Goal: Task Accomplishment & Management: Use online tool/utility

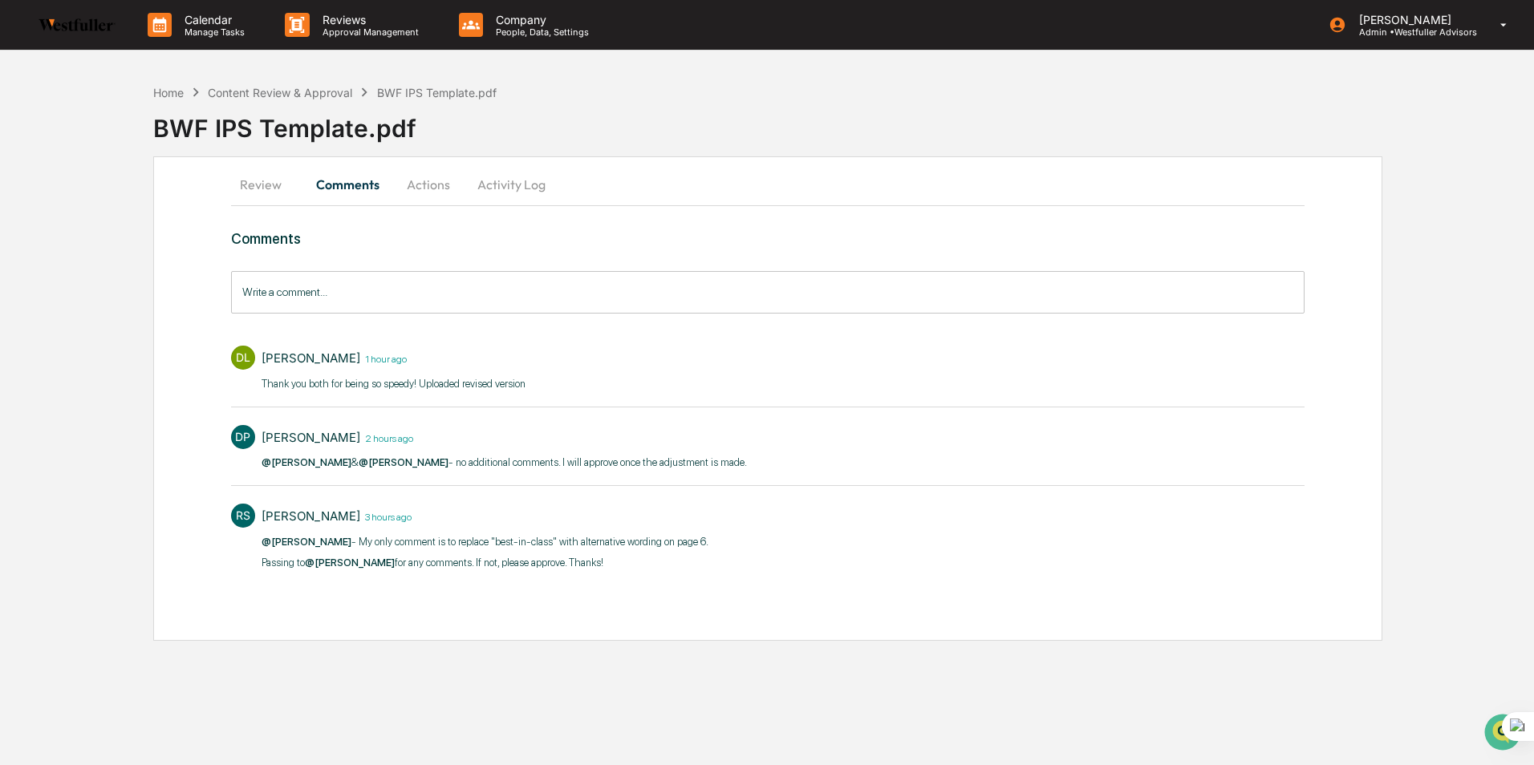
click at [248, 189] on button "Review" at bounding box center [267, 184] width 72 height 39
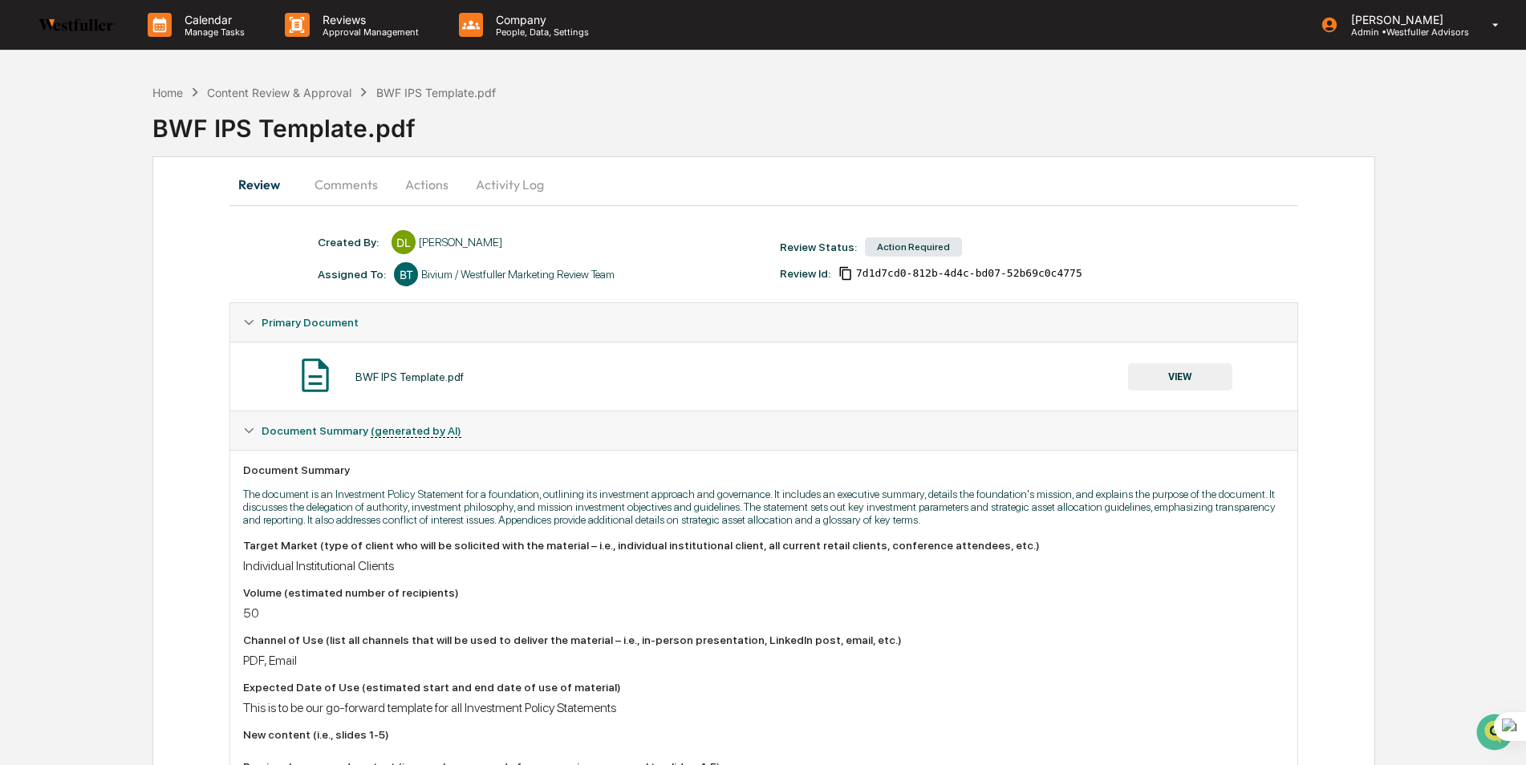
click at [364, 189] on button "Comments" at bounding box center [346, 184] width 89 height 39
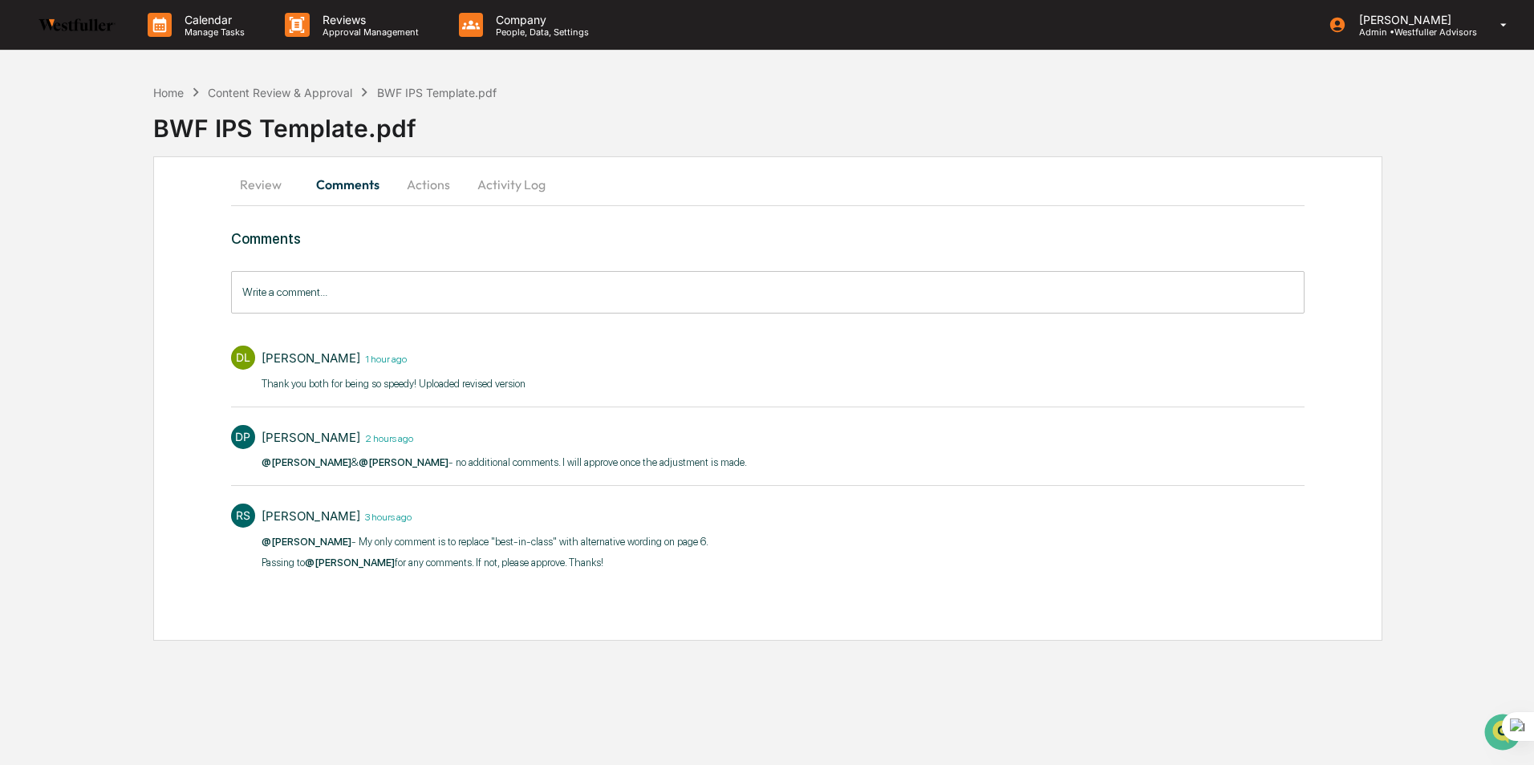
click at [248, 183] on button "Review" at bounding box center [267, 184] width 72 height 39
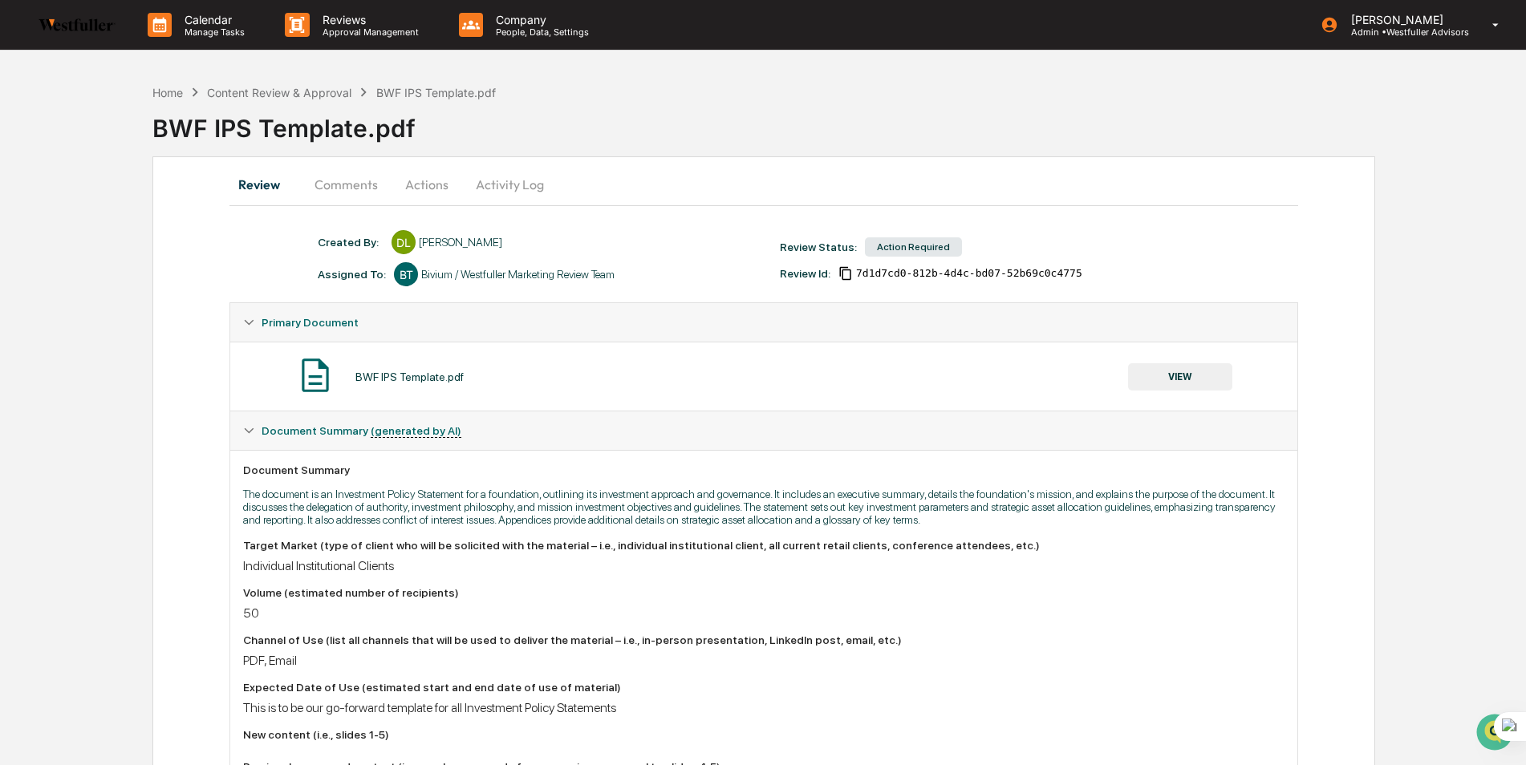
click at [1185, 374] on button "VIEW" at bounding box center [1180, 376] width 104 height 27
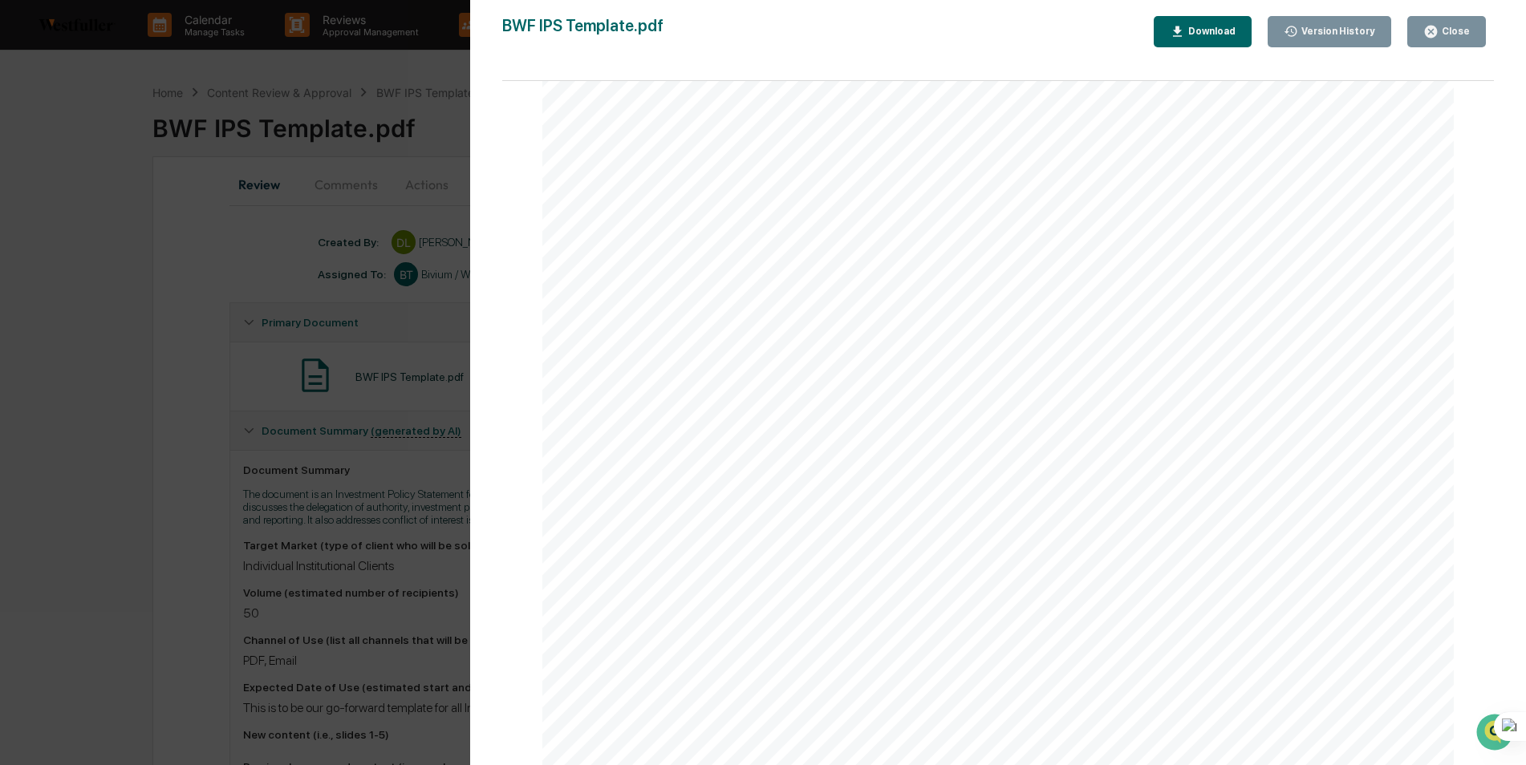
scroll to position [3770, 0]
click at [1215, 30] on div "Download" at bounding box center [1210, 31] width 51 height 11
click at [1420, 22] on button "Close" at bounding box center [1446, 31] width 79 height 31
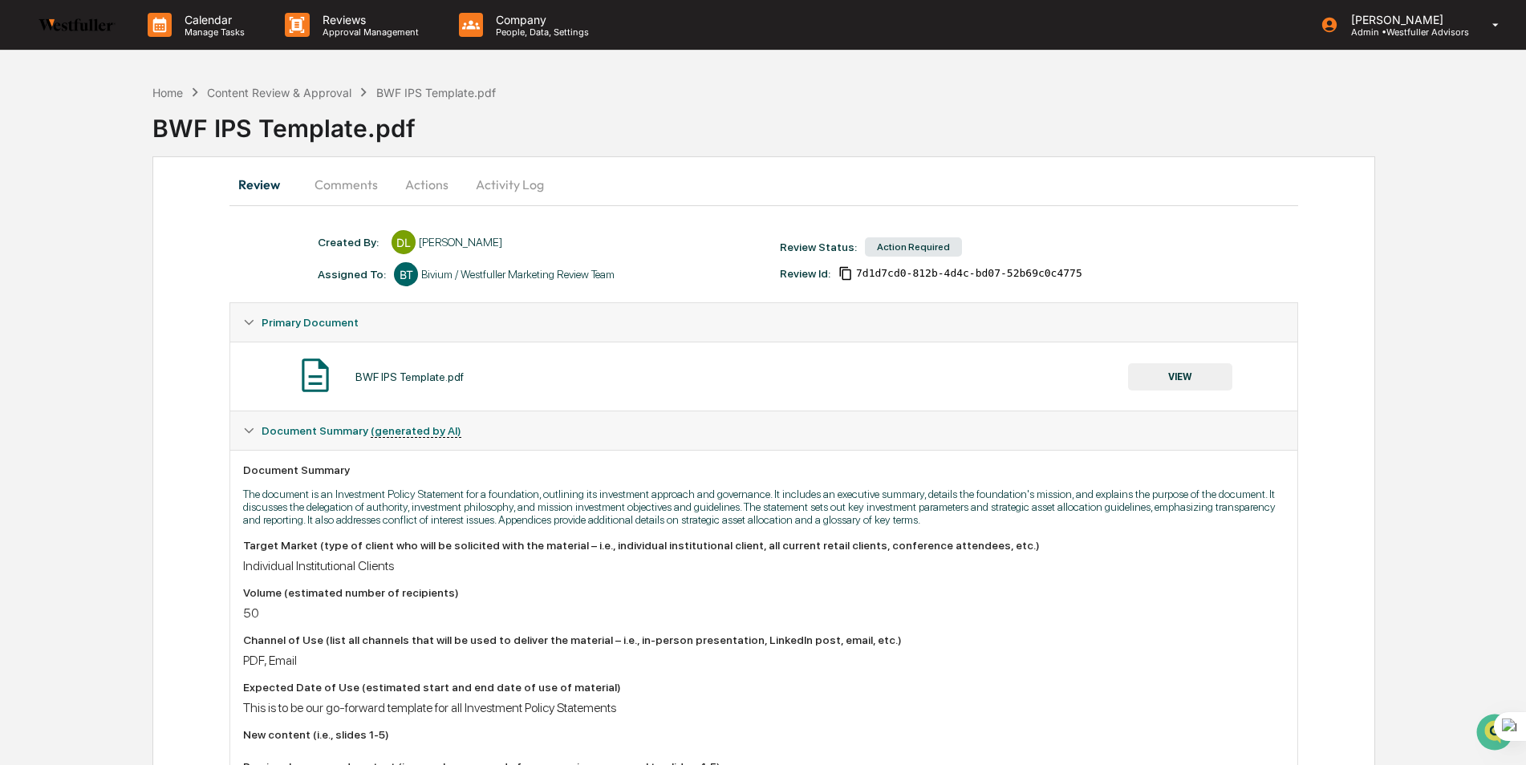
click at [351, 179] on button "Comments" at bounding box center [346, 184] width 89 height 39
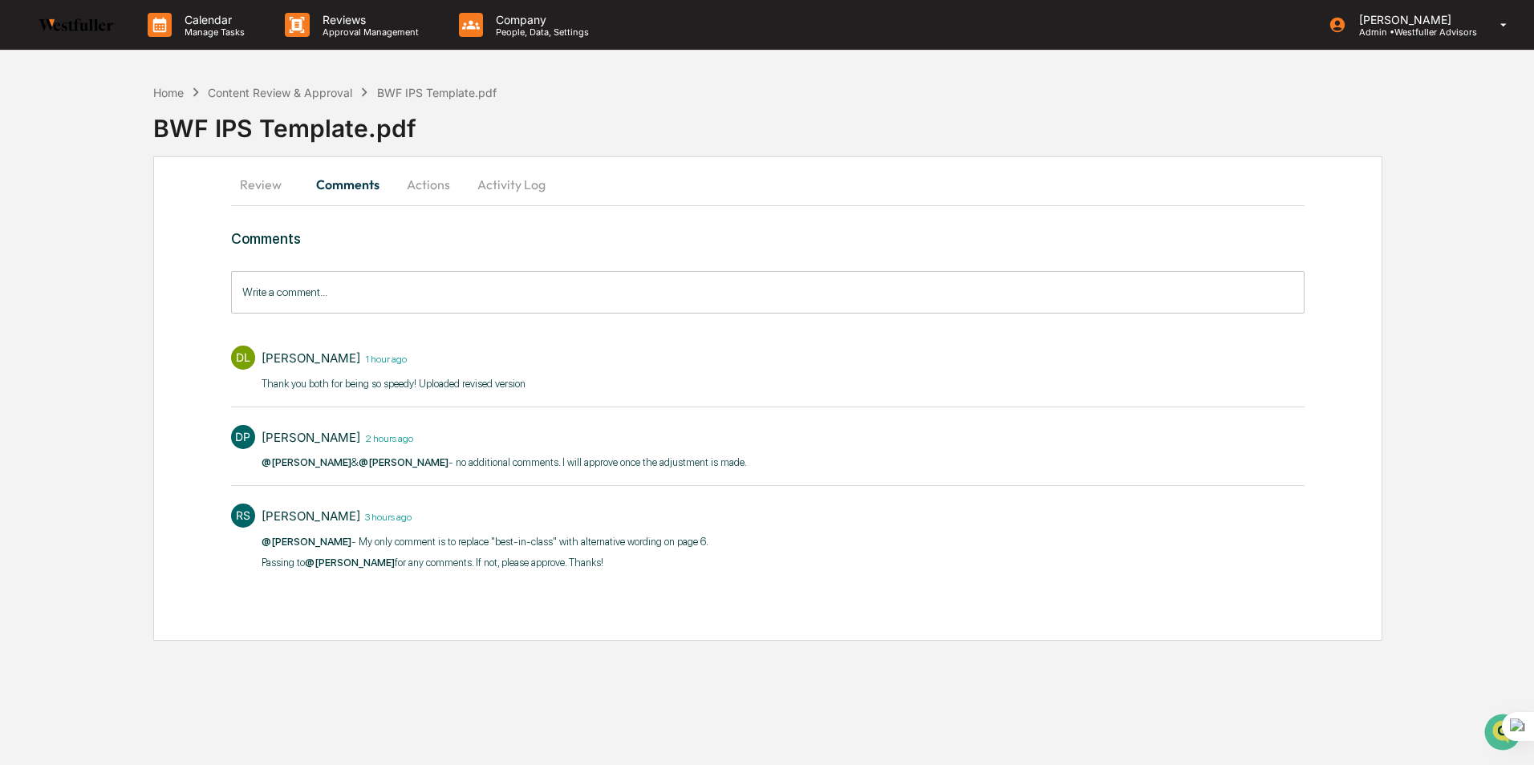
click at [427, 182] on button "Actions" at bounding box center [428, 184] width 72 height 39
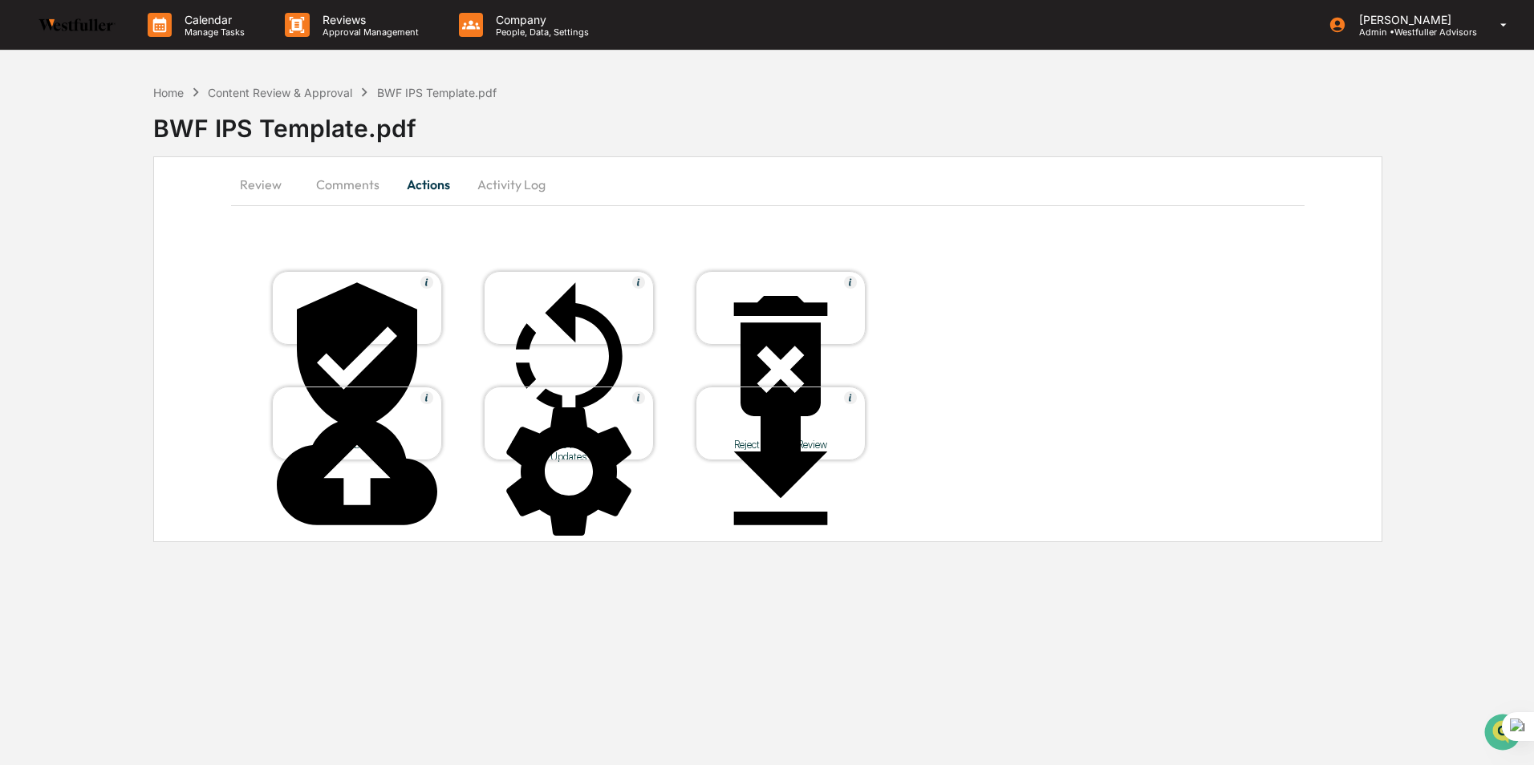
click at [408, 439] on div "Approve Document" at bounding box center [357, 445] width 144 height 12
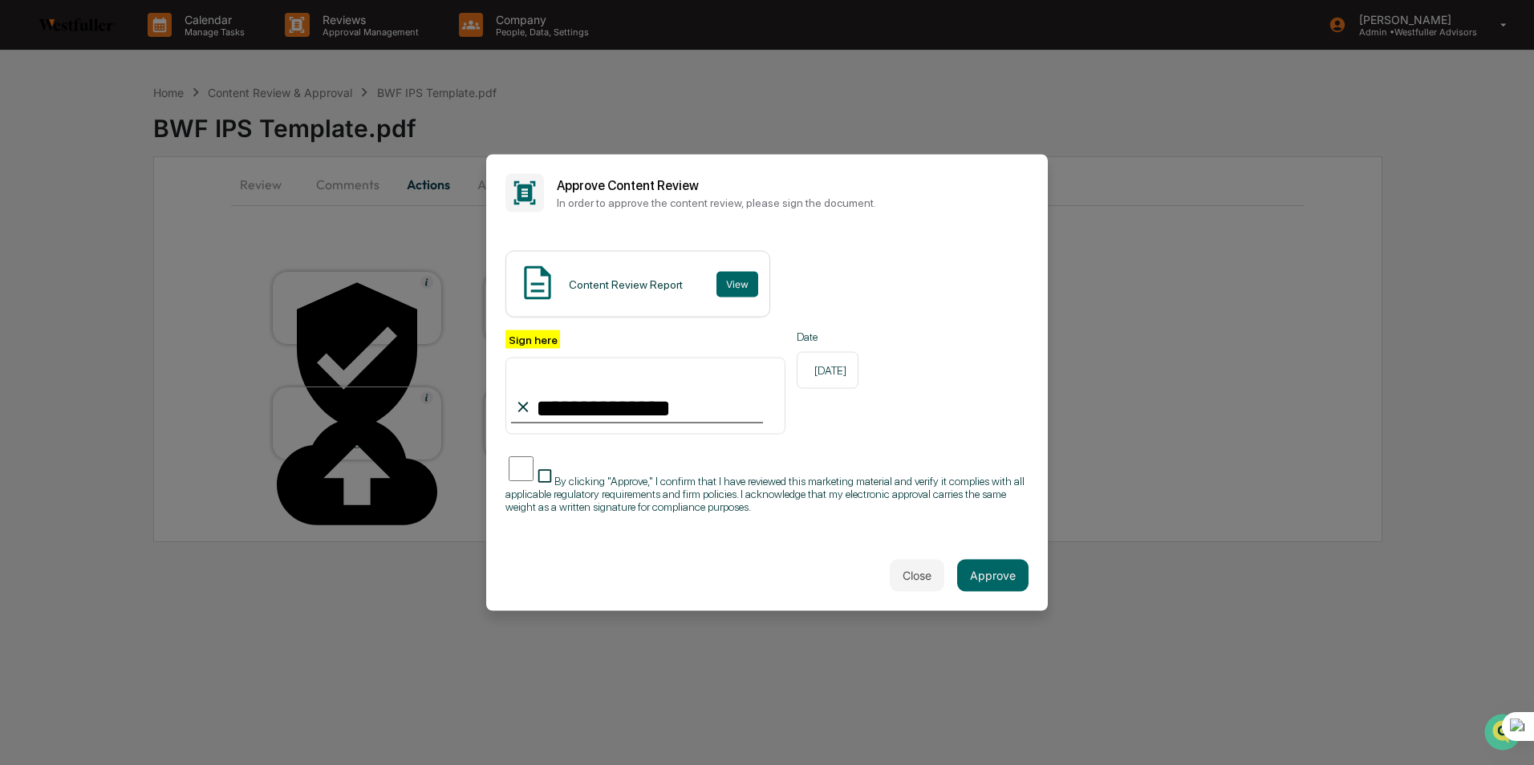
type input "**********"
click at [995, 570] on button "Approve" at bounding box center [992, 575] width 71 height 32
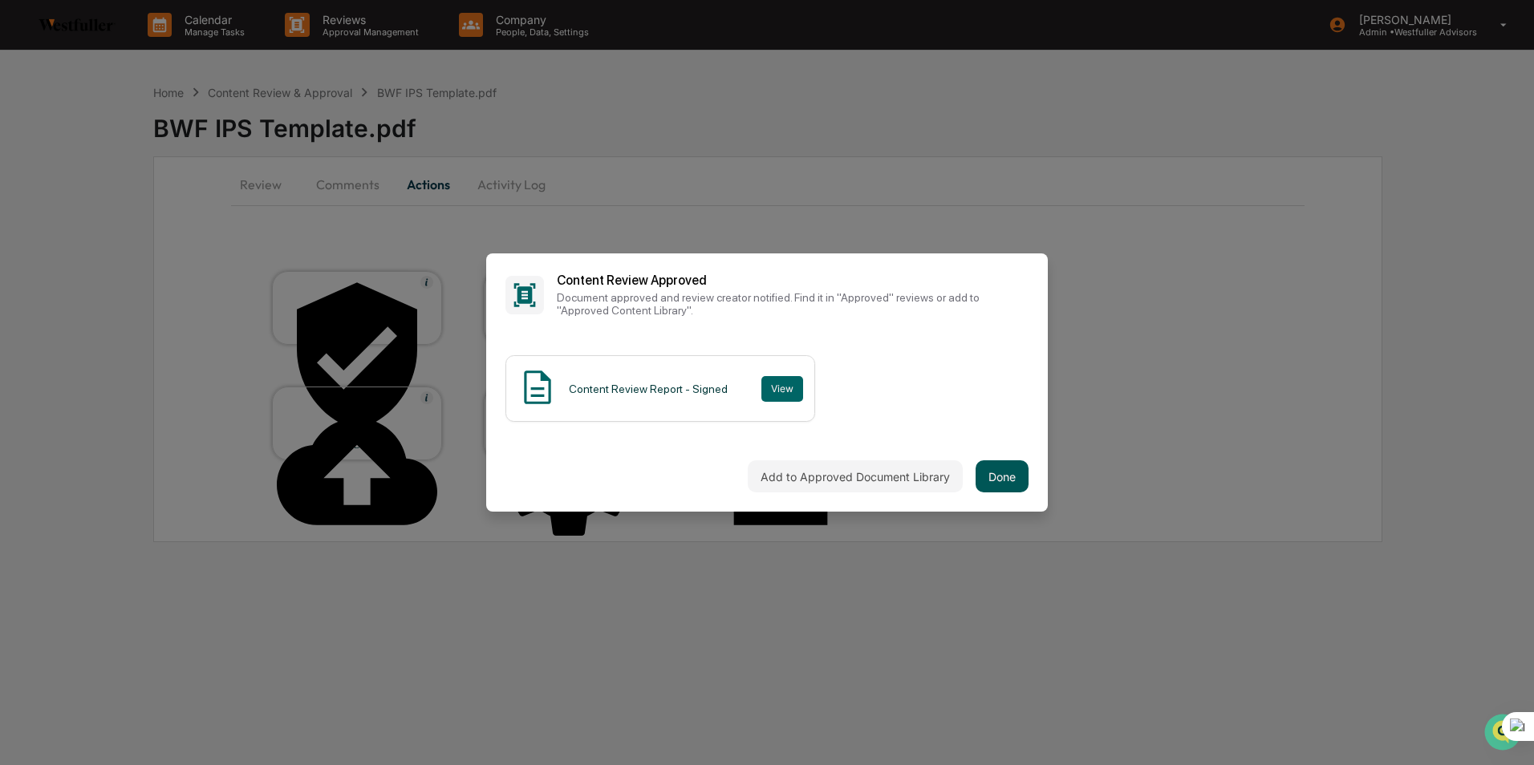
click at [992, 471] on button "Done" at bounding box center [1001, 476] width 53 height 32
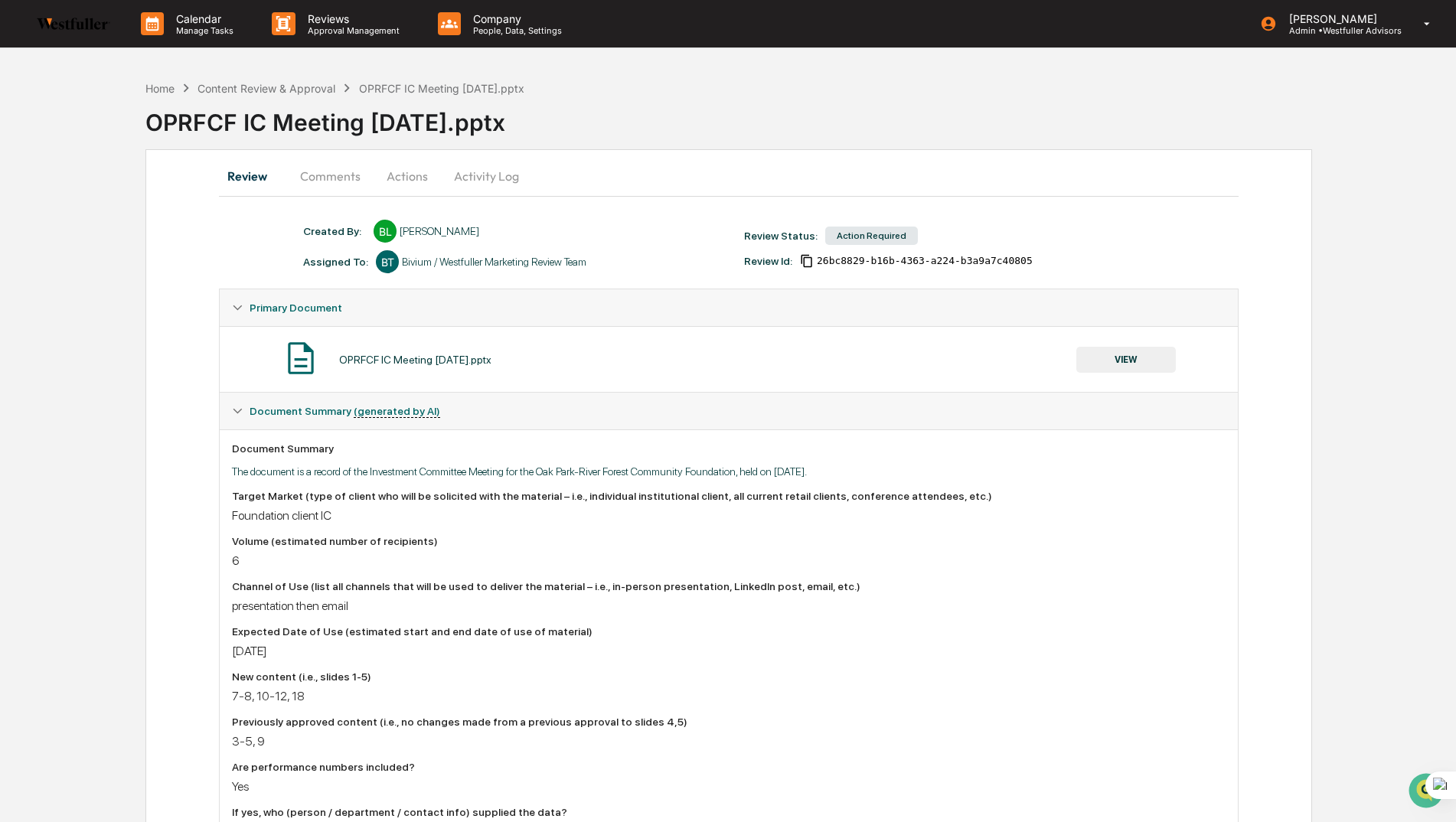
click at [332, 176] on button "Comments" at bounding box center [330, 175] width 85 height 37
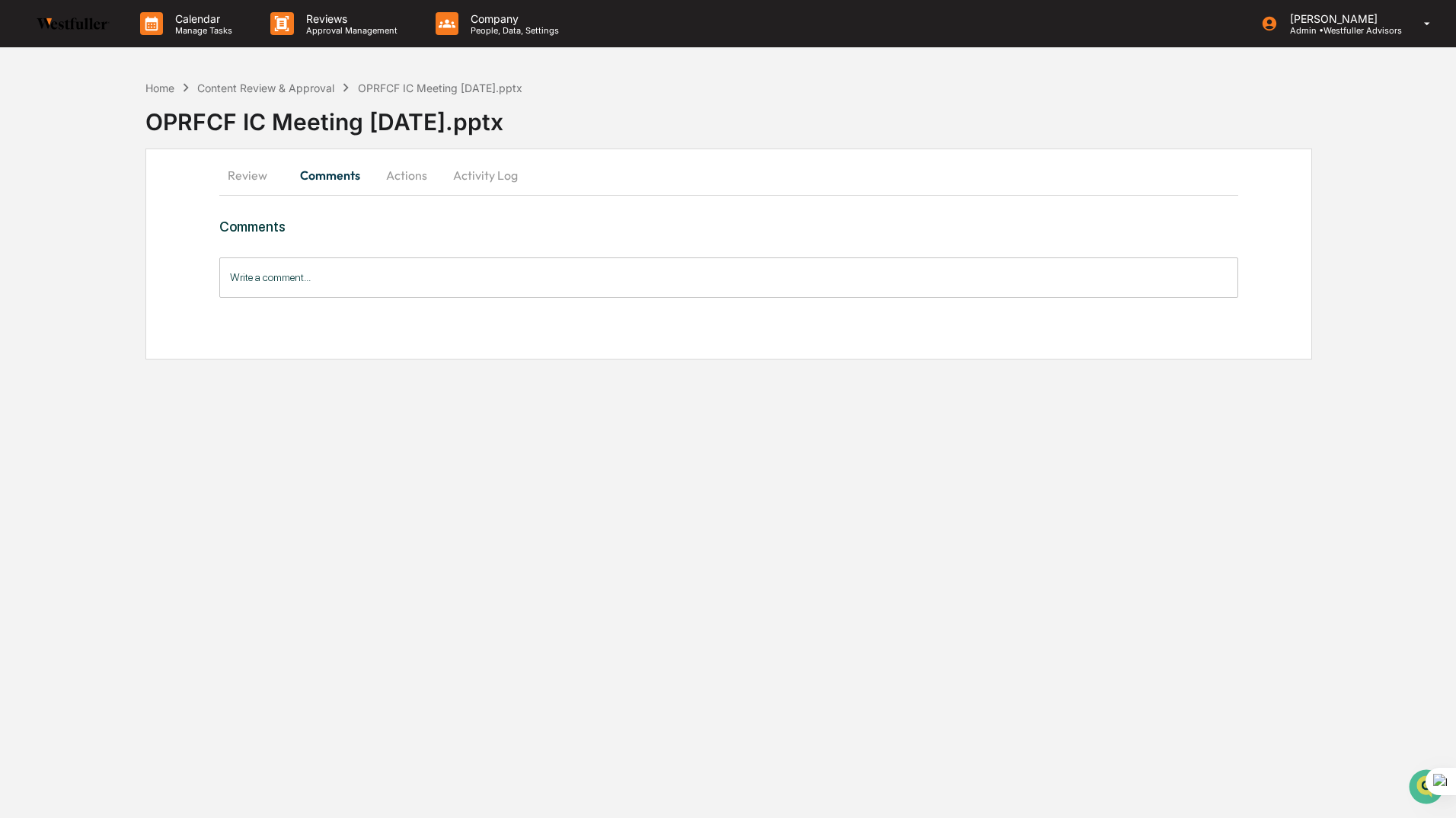
click at [236, 172] on button "Review" at bounding box center [253, 175] width 68 height 37
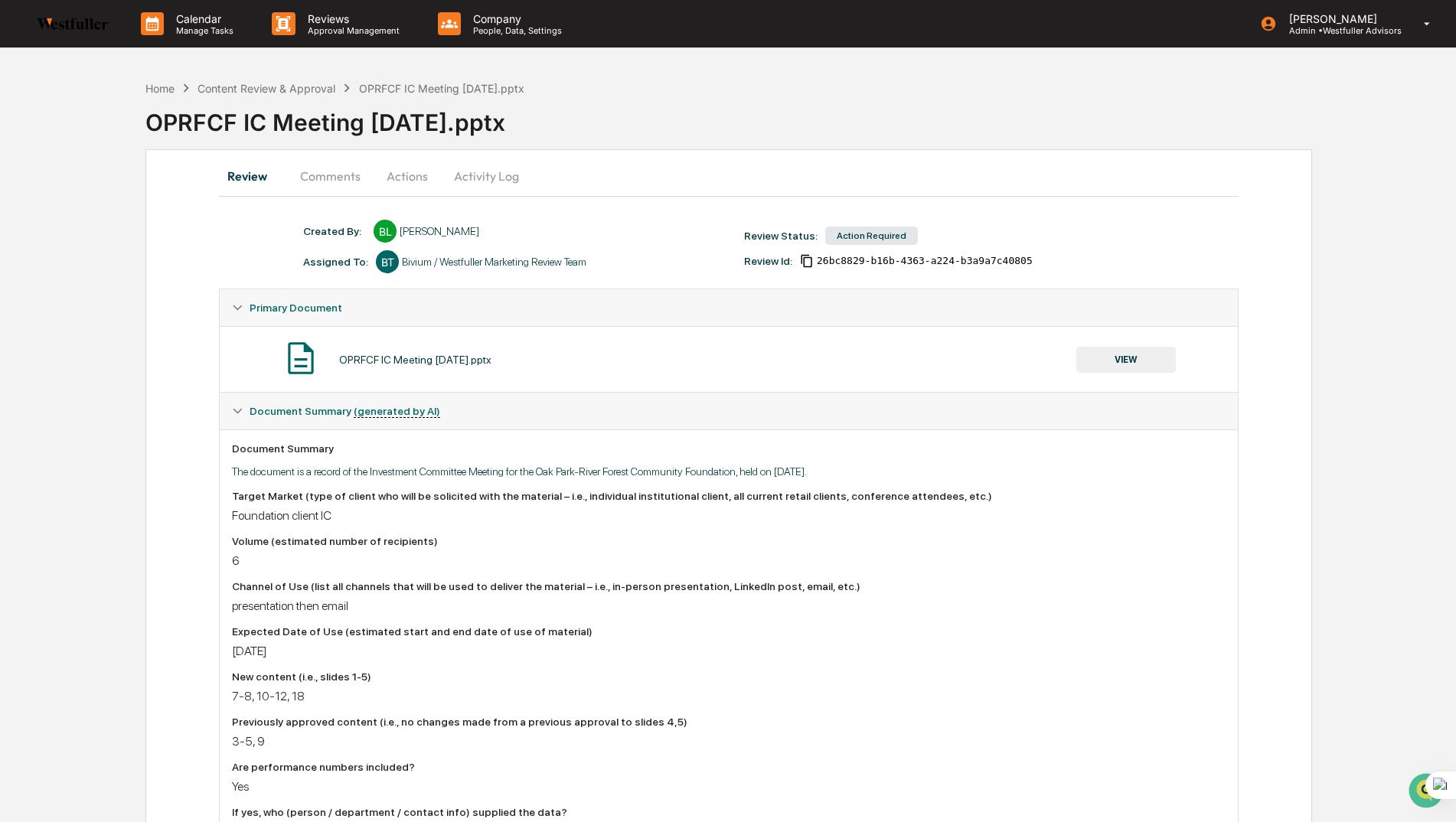
click at [1120, 358] on button "VIEW" at bounding box center [1126, 359] width 99 height 26
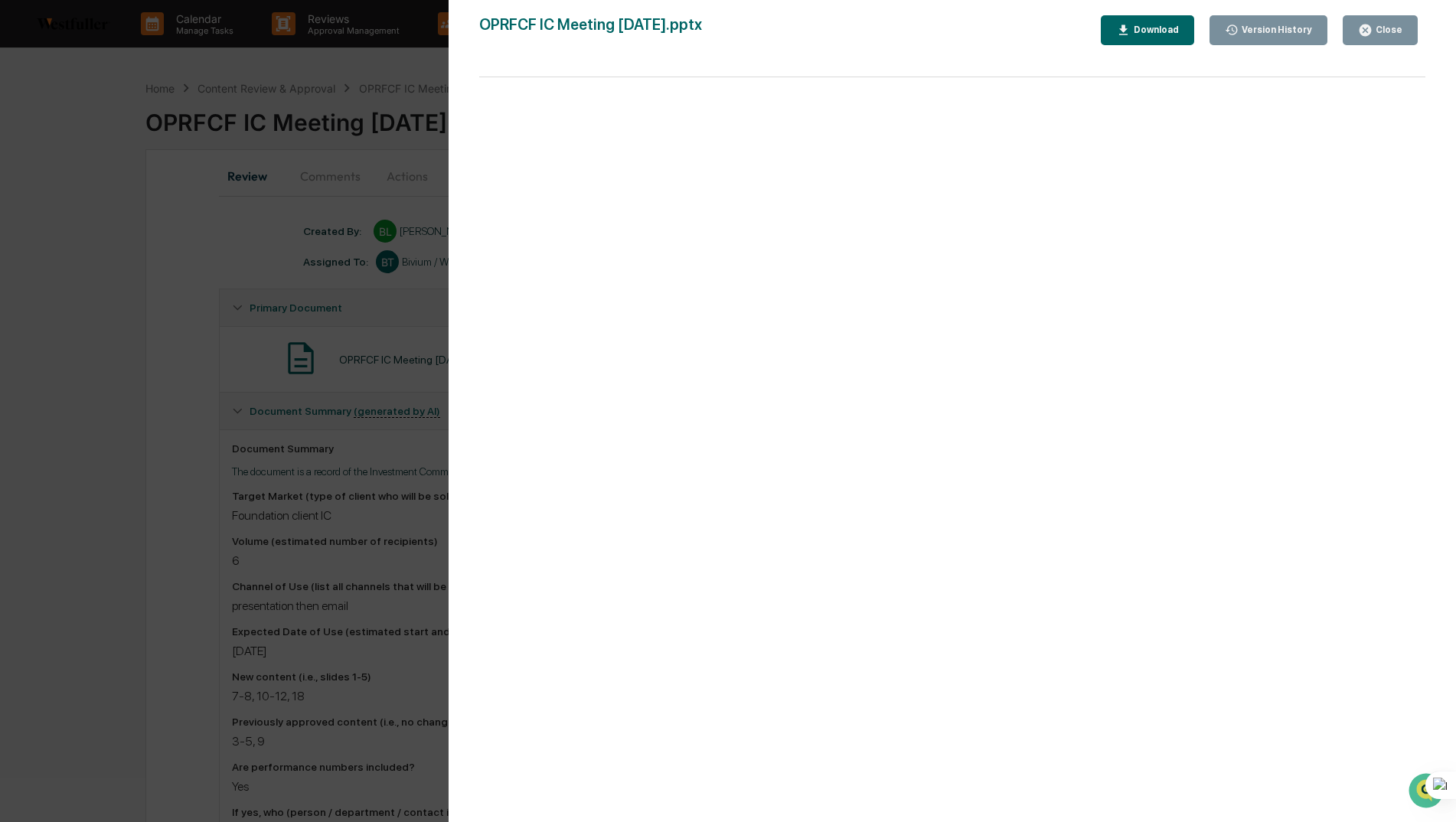
click at [1169, 28] on div "Download" at bounding box center [1154, 30] width 49 height 10
click at [111, 203] on div "Version History [DATE] 11:25 PM [PERSON_NAME] OPRFCF IC Meeting [DATE].pptx Clo…" at bounding box center [728, 411] width 1456 height 822
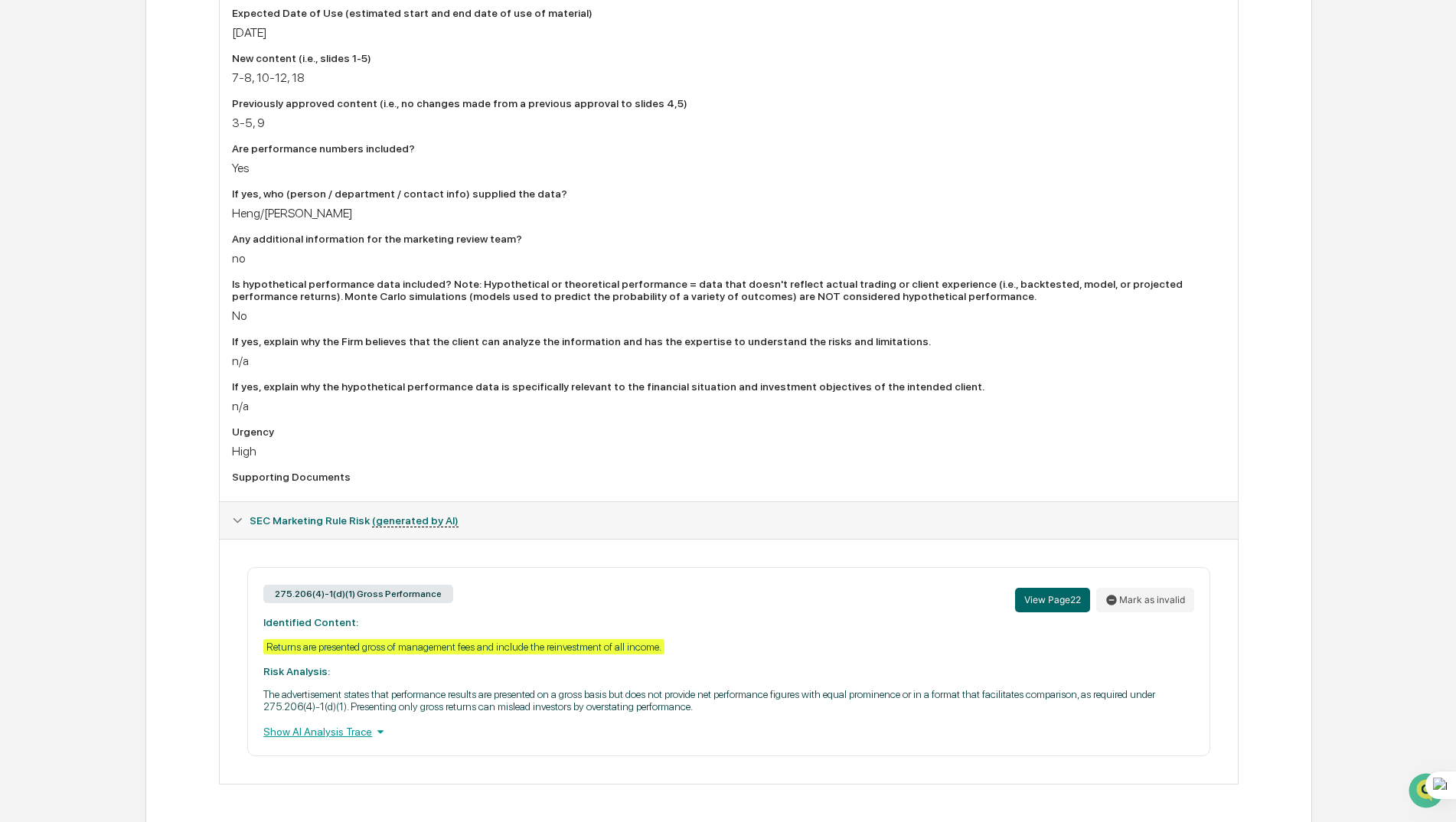
scroll to position [620, 0]
click at [1041, 598] on button "View Page 22" at bounding box center [1052, 598] width 75 height 25
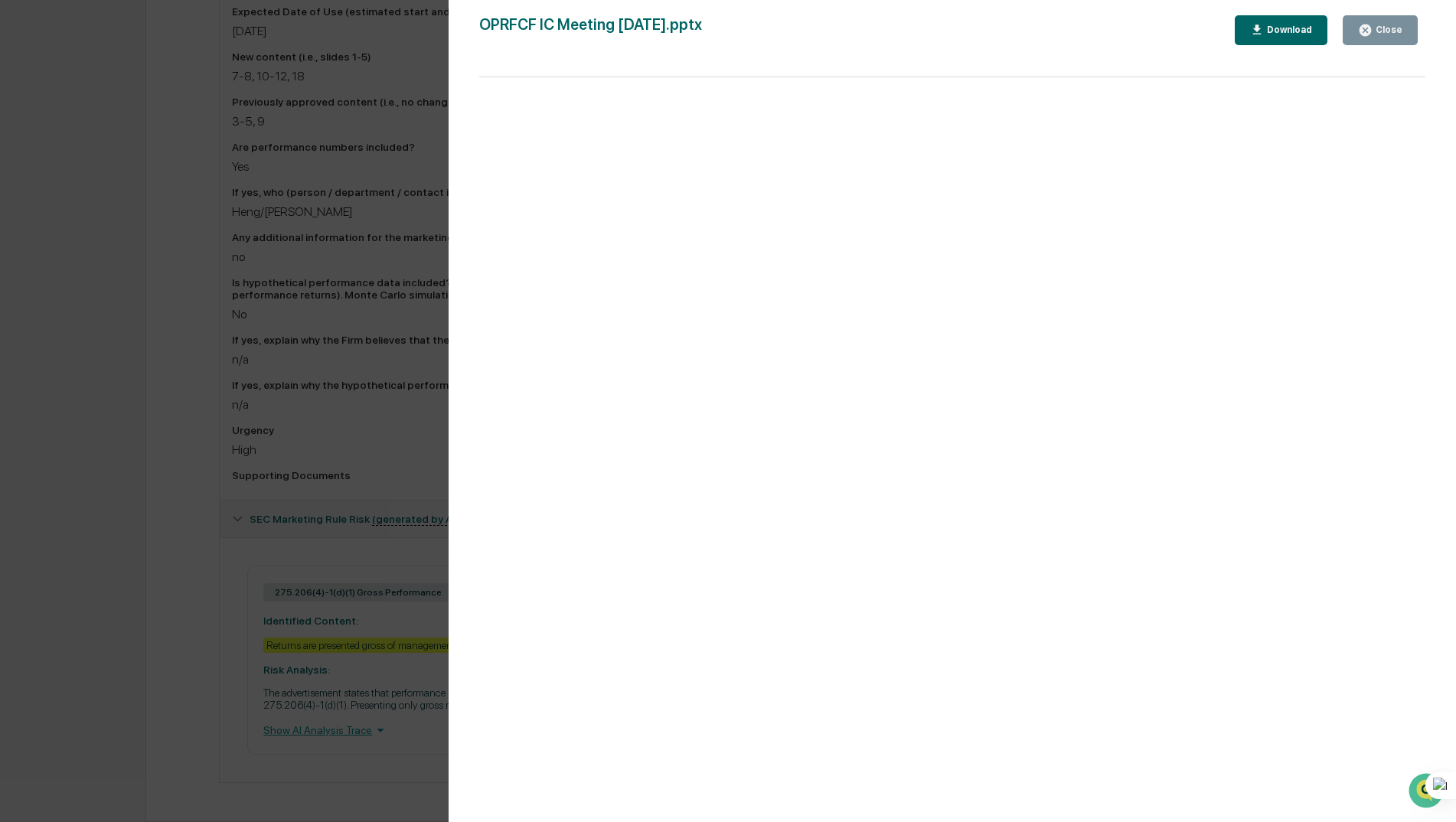
click at [136, 519] on div "Version History [DATE] 11:25 PM [PERSON_NAME] OPRFCF IC Meeting [DATE].pptx Clo…" at bounding box center [728, 411] width 1456 height 822
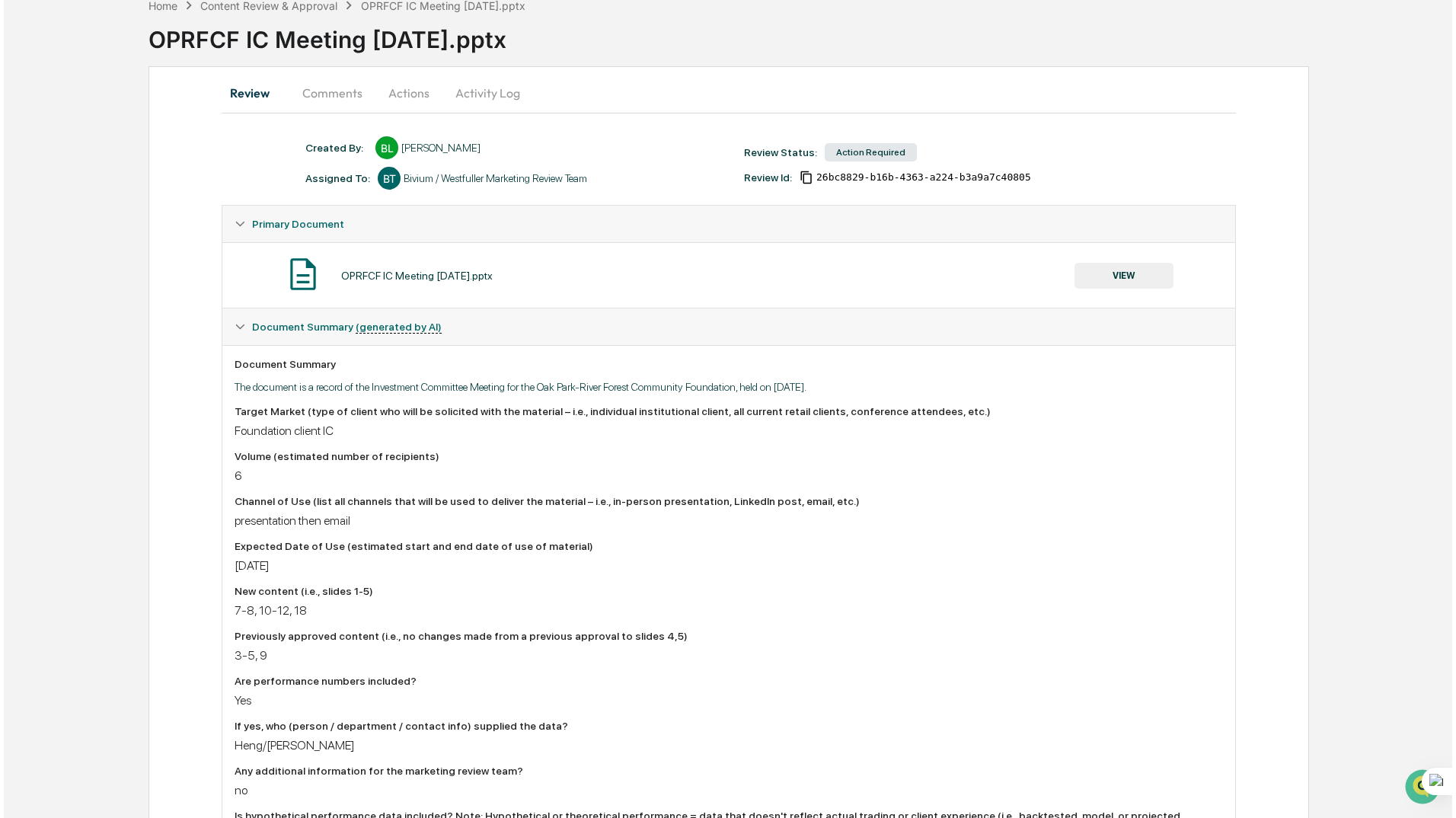
scroll to position [0, 0]
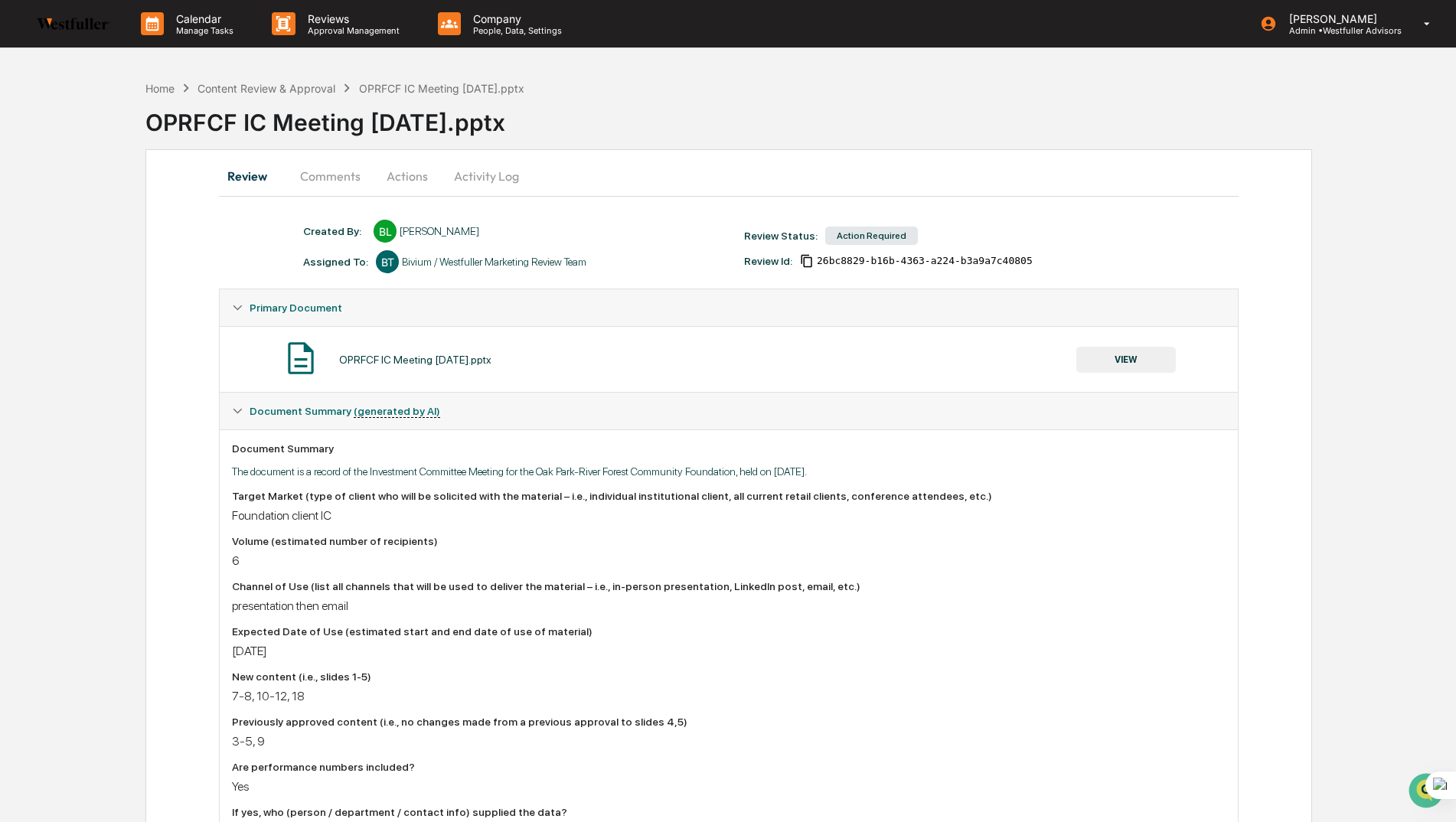
click at [327, 171] on button "Comments" at bounding box center [330, 175] width 85 height 37
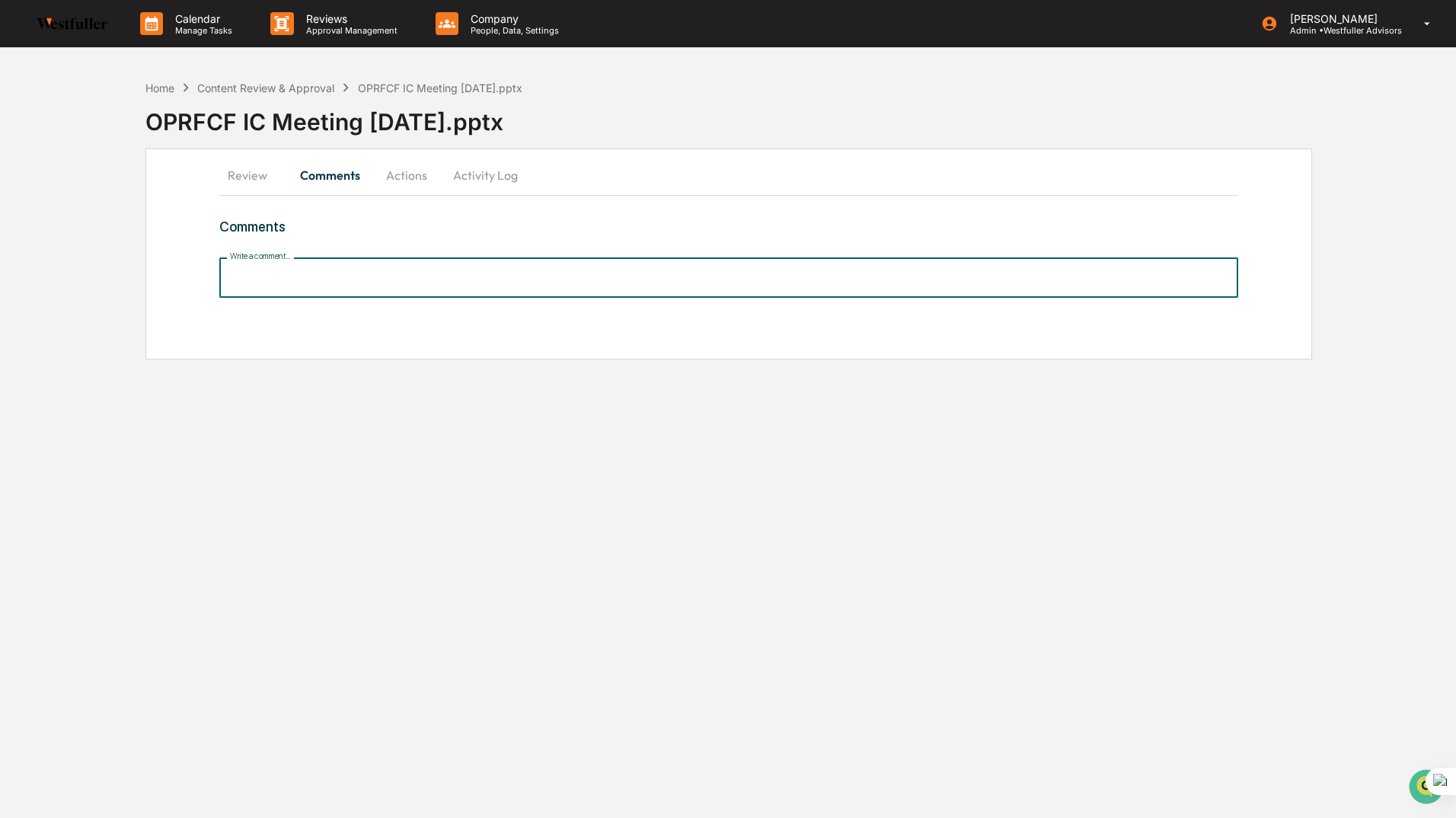
click at [255, 277] on input "Write a comment..." at bounding box center [728, 277] width 1018 height 41
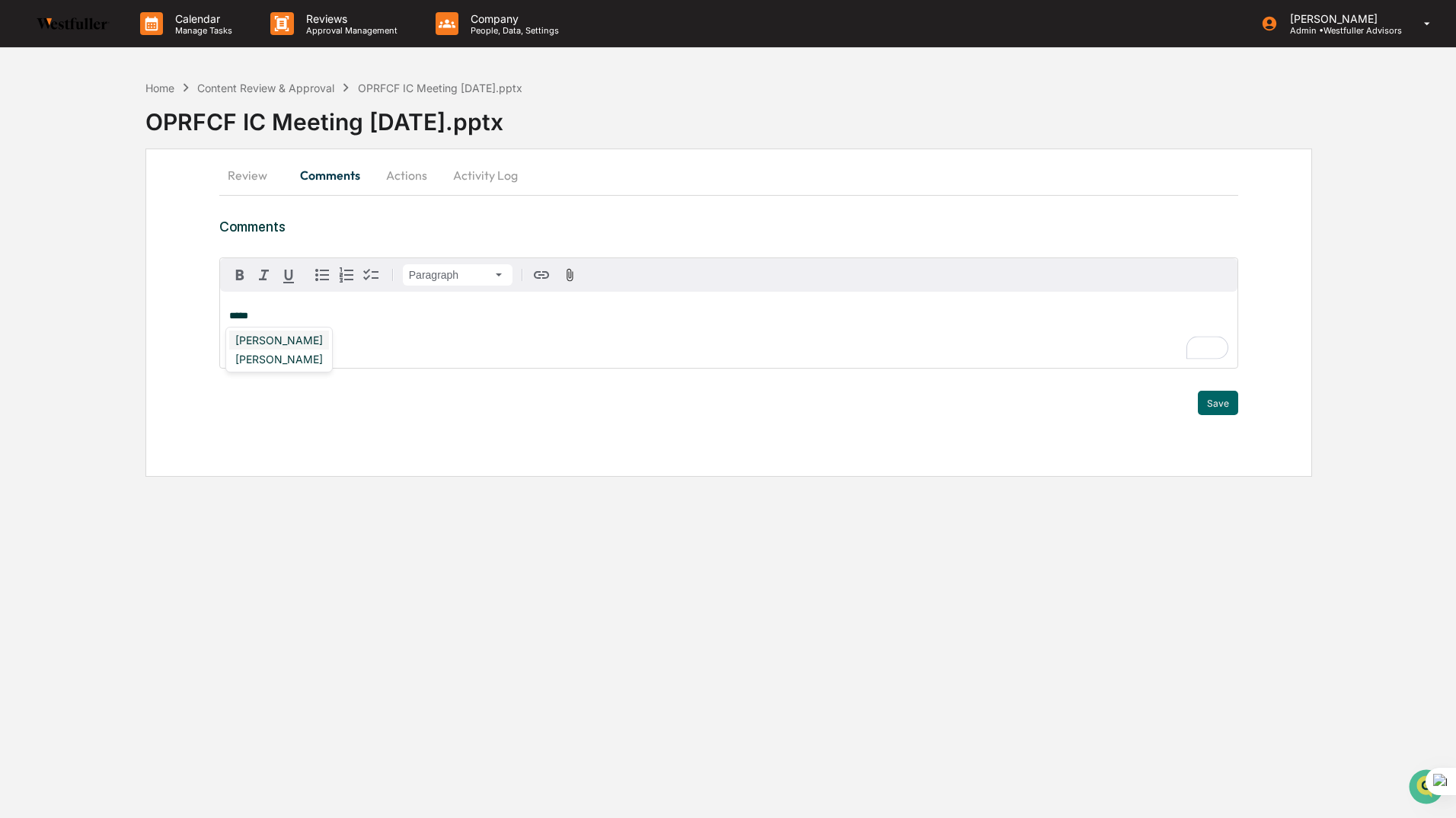
click at [311, 338] on div "[PERSON_NAME]" at bounding box center [278, 340] width 100 height 19
click at [252, 344] on div "[PERSON_NAME]" at bounding box center [278, 340] width 100 height 19
click at [1221, 405] on button "Save" at bounding box center [1218, 403] width 41 height 25
